Goal: Task Accomplishment & Management: Manage account settings

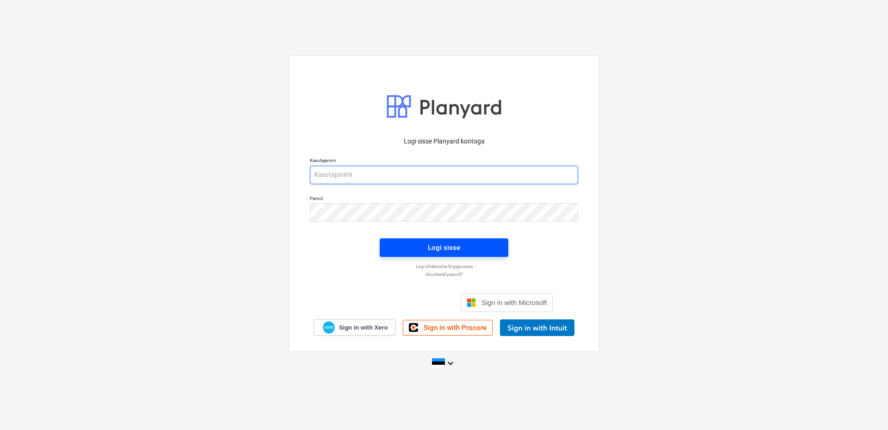
type input "[EMAIL_ADDRESS][DOMAIN_NAME]"
click at [472, 246] on span "Logi sisse" at bounding box center [444, 247] width 106 height 12
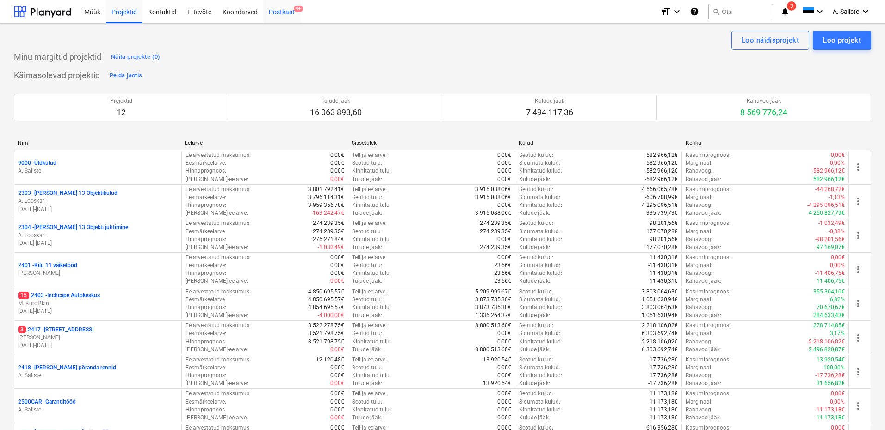
click at [279, 7] on div "Postkast 9+" at bounding box center [281, 12] width 37 height 24
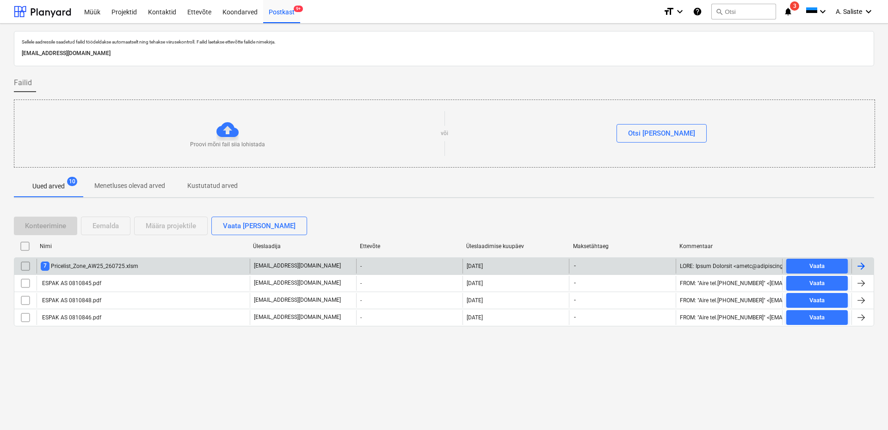
click at [127, 268] on div "7 Pricelist_Zone_AW25_260725.xlsm" at bounding box center [90, 265] width 98 height 9
click at [19, 263] on input "checkbox" at bounding box center [25, 266] width 15 height 15
click at [108, 224] on div "Eemalda" at bounding box center [106, 226] width 26 height 12
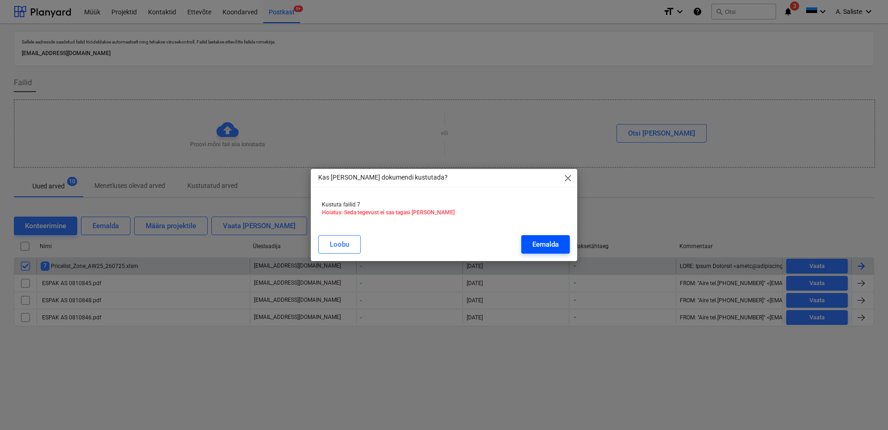
click at [548, 238] on div "Eemalda" at bounding box center [545, 244] width 26 height 12
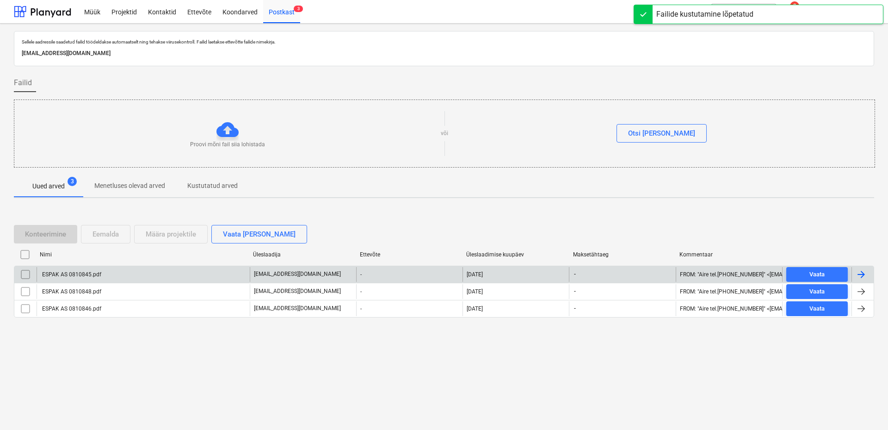
click at [109, 279] on div "ESPAK AS 0810845.pdf" at bounding box center [143, 274] width 213 height 15
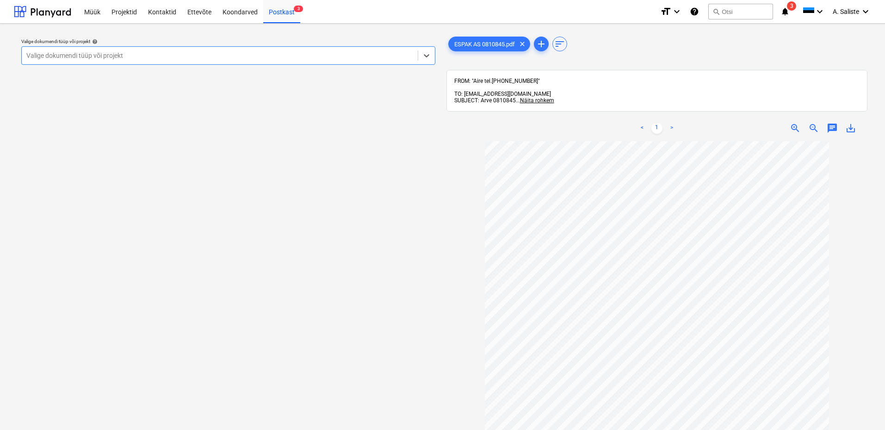
click at [299, 53] on div at bounding box center [219, 55] width 387 height 9
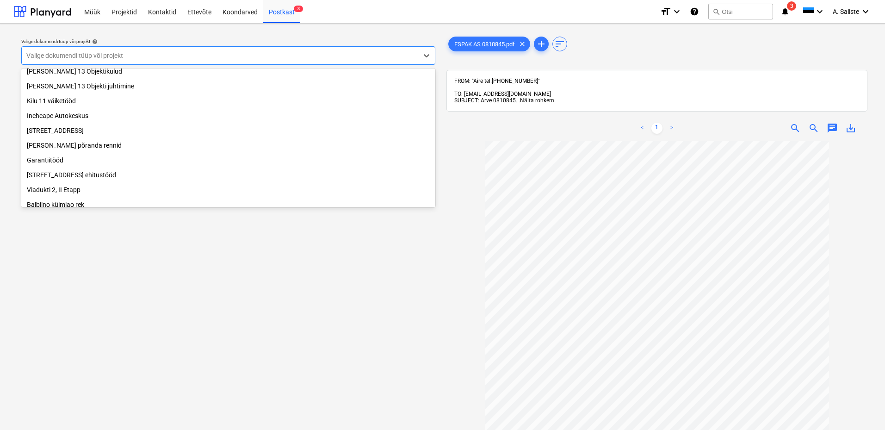
scroll to position [142, 0]
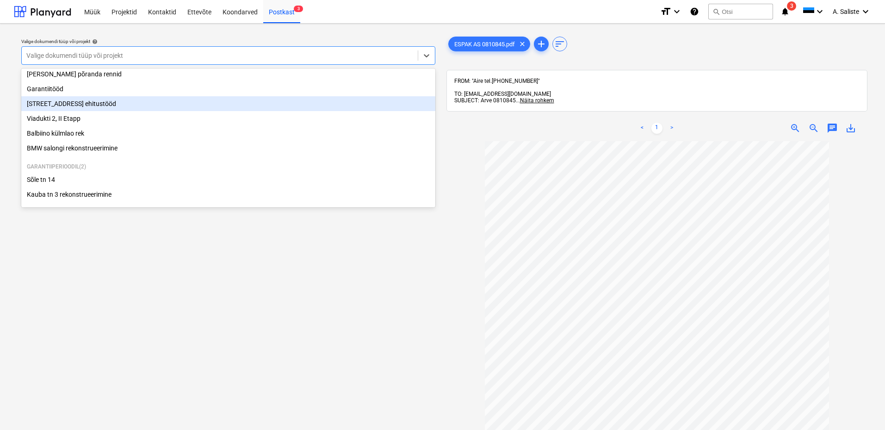
click at [71, 101] on div "[STREET_ADDRESS] ehitustööd" at bounding box center [228, 103] width 414 height 15
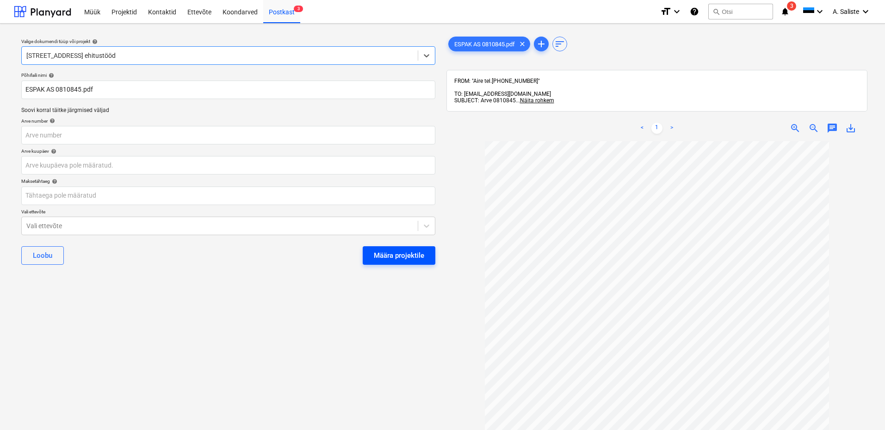
click at [365, 250] on button "Määra projektile" at bounding box center [399, 255] width 73 height 19
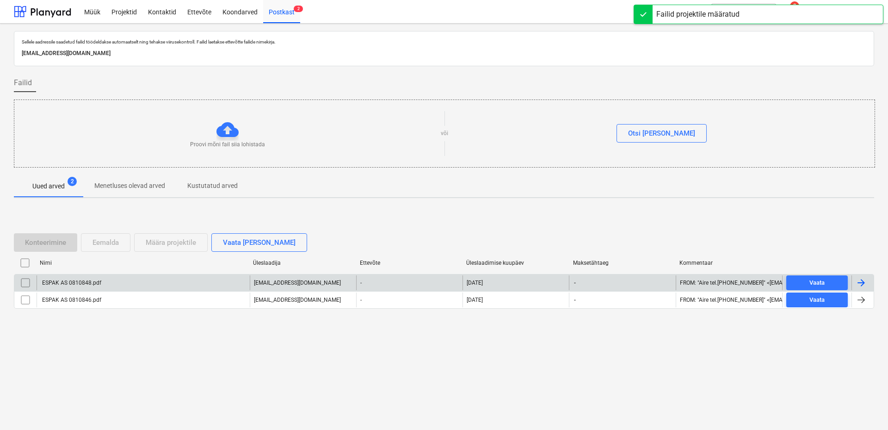
click at [52, 285] on div "ESPAK AS 0810848.pdf" at bounding box center [71, 282] width 61 height 6
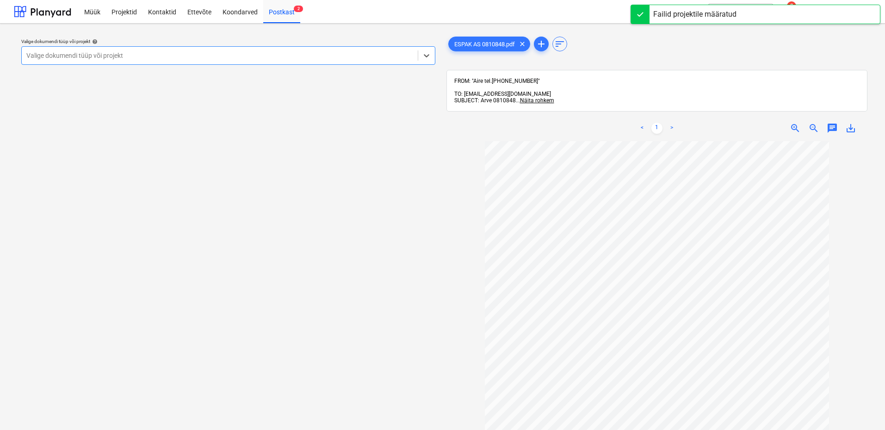
click at [297, 55] on div at bounding box center [219, 55] width 387 height 9
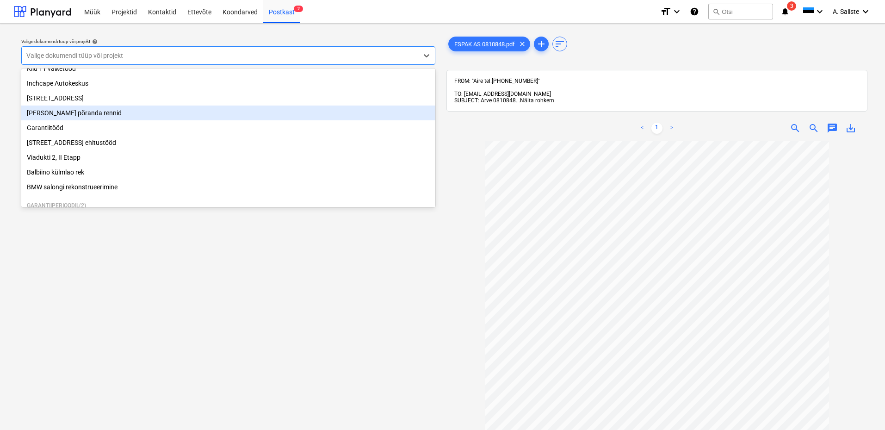
scroll to position [142, 0]
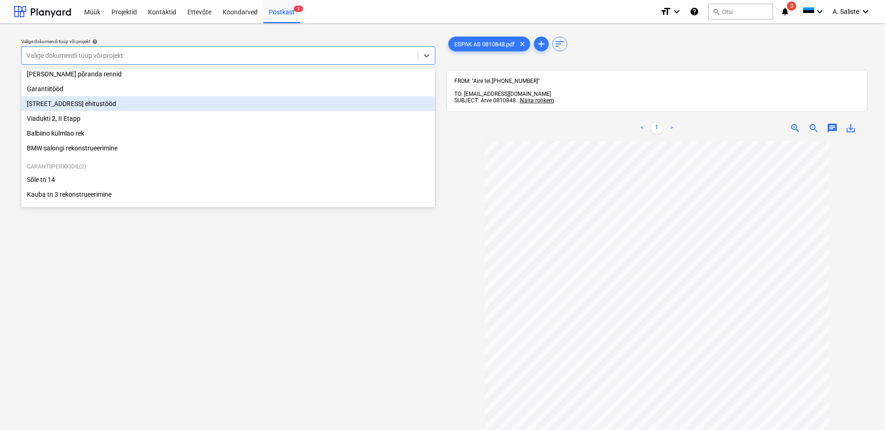
click at [88, 101] on div "[STREET_ADDRESS] ehitustööd" at bounding box center [228, 103] width 414 height 15
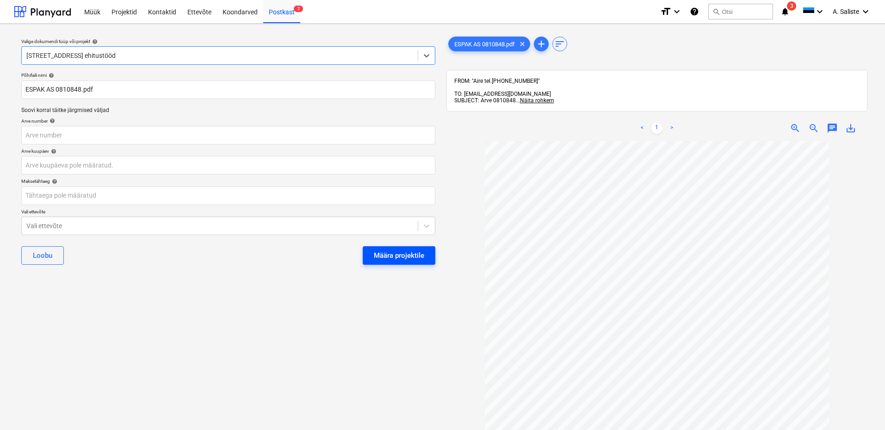
click at [406, 256] on div "Määra projektile" at bounding box center [399, 255] width 50 height 12
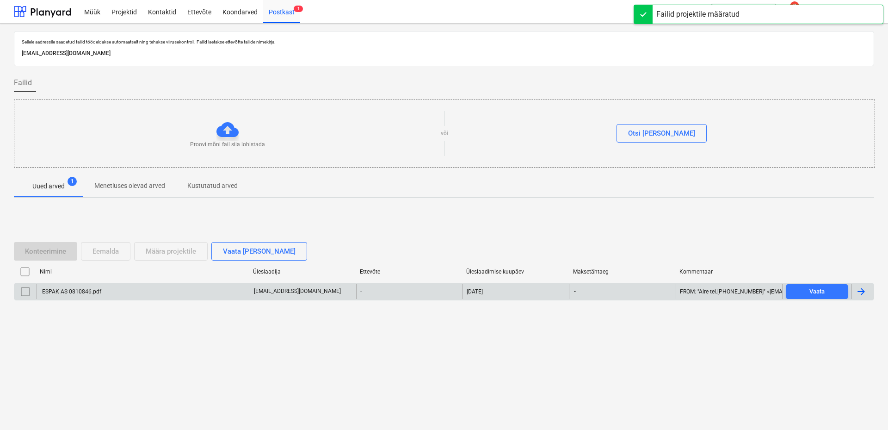
click at [74, 296] on div "ESPAK AS 0810846.pdf" at bounding box center [143, 291] width 213 height 15
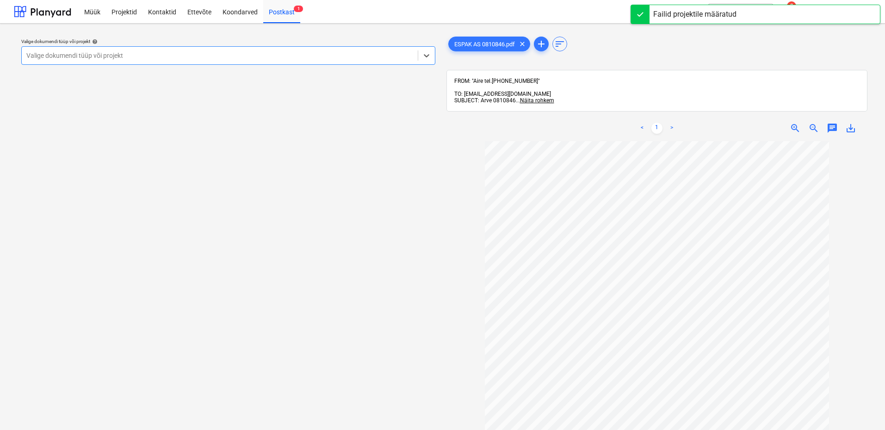
click at [309, 56] on div at bounding box center [219, 55] width 387 height 9
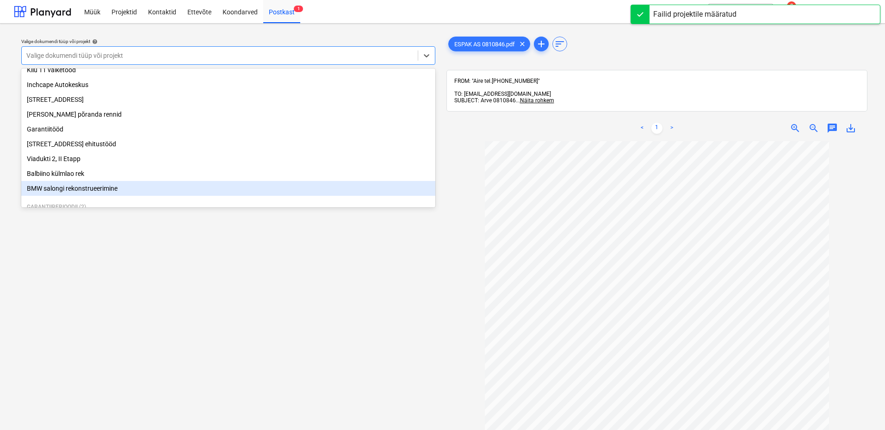
scroll to position [142, 0]
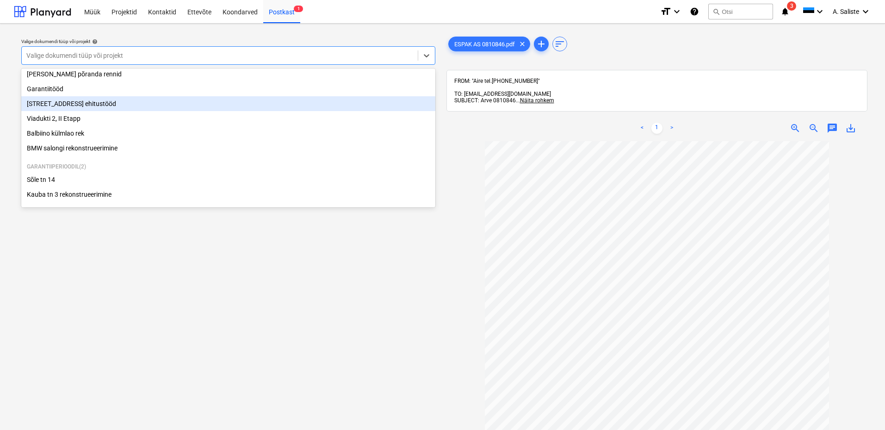
click at [92, 98] on div "[STREET_ADDRESS] ehitustööd" at bounding box center [228, 103] width 414 height 15
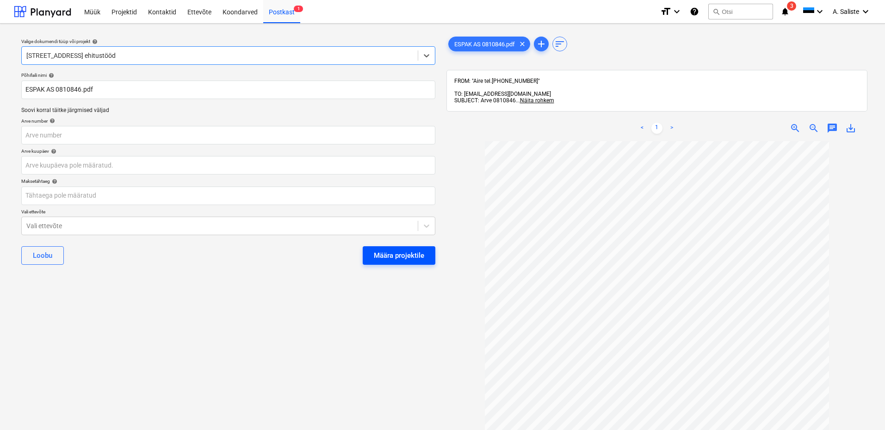
click at [403, 258] on div "Määra projektile" at bounding box center [399, 255] width 50 height 12
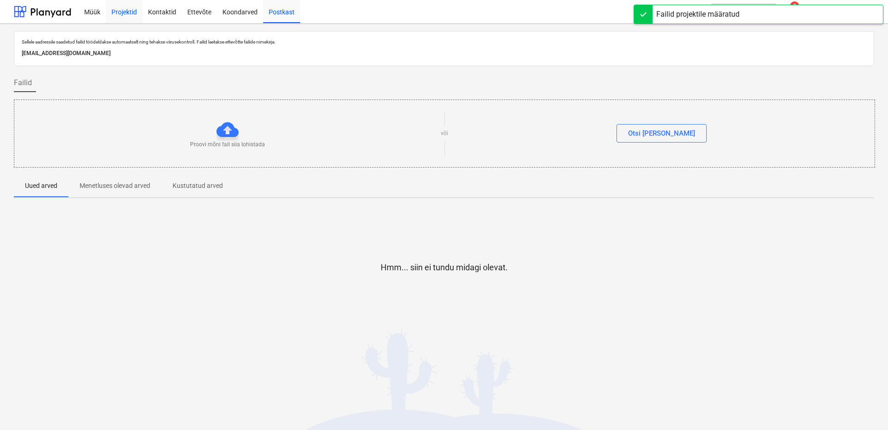
click at [129, 10] on div "Projektid" at bounding box center [124, 12] width 37 height 24
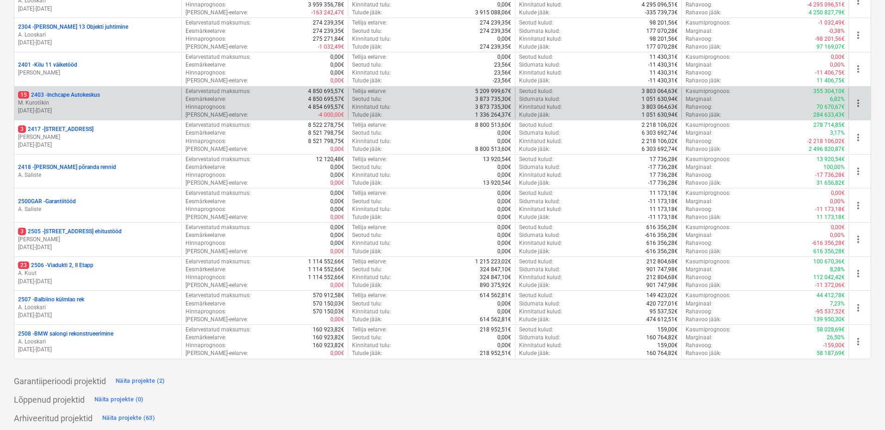
scroll to position [204, 0]
